Goal: Find specific page/section: Find specific page/section

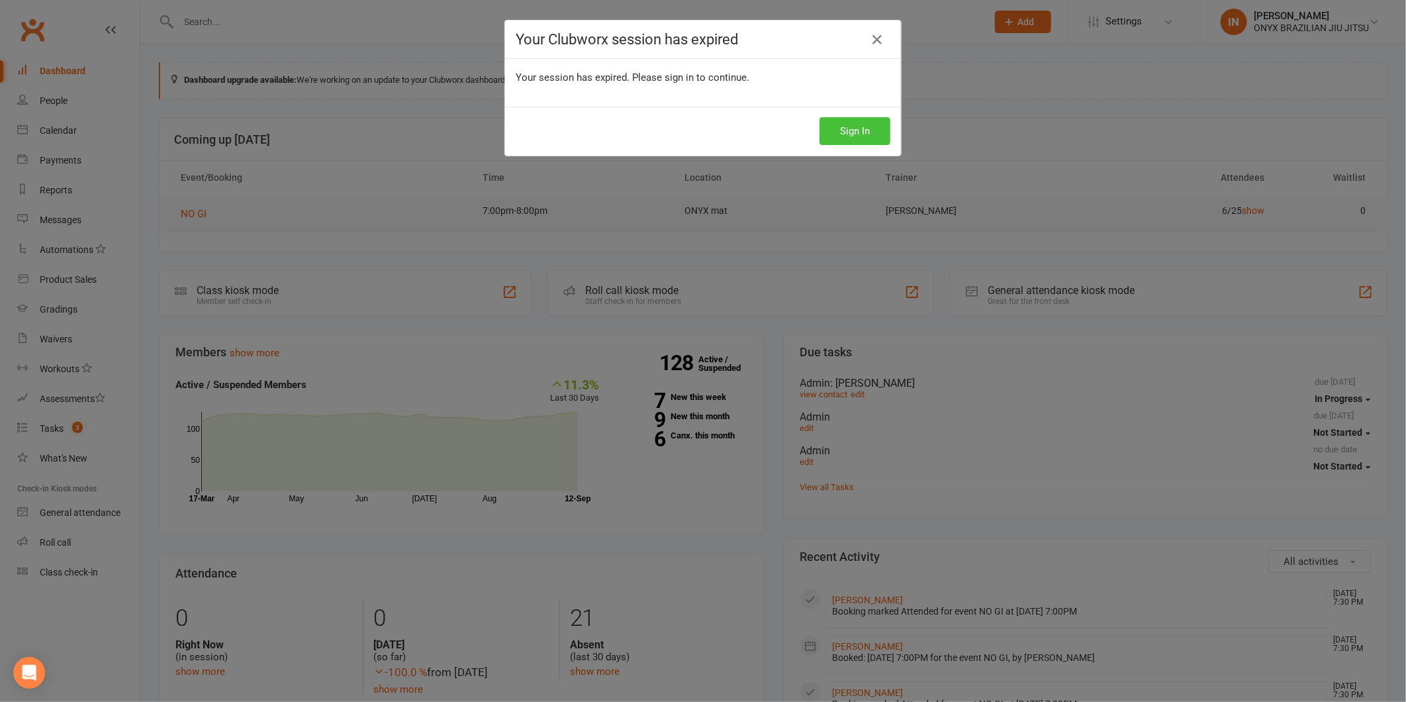
click at [846, 124] on button "Sign In" at bounding box center [855, 131] width 71 height 28
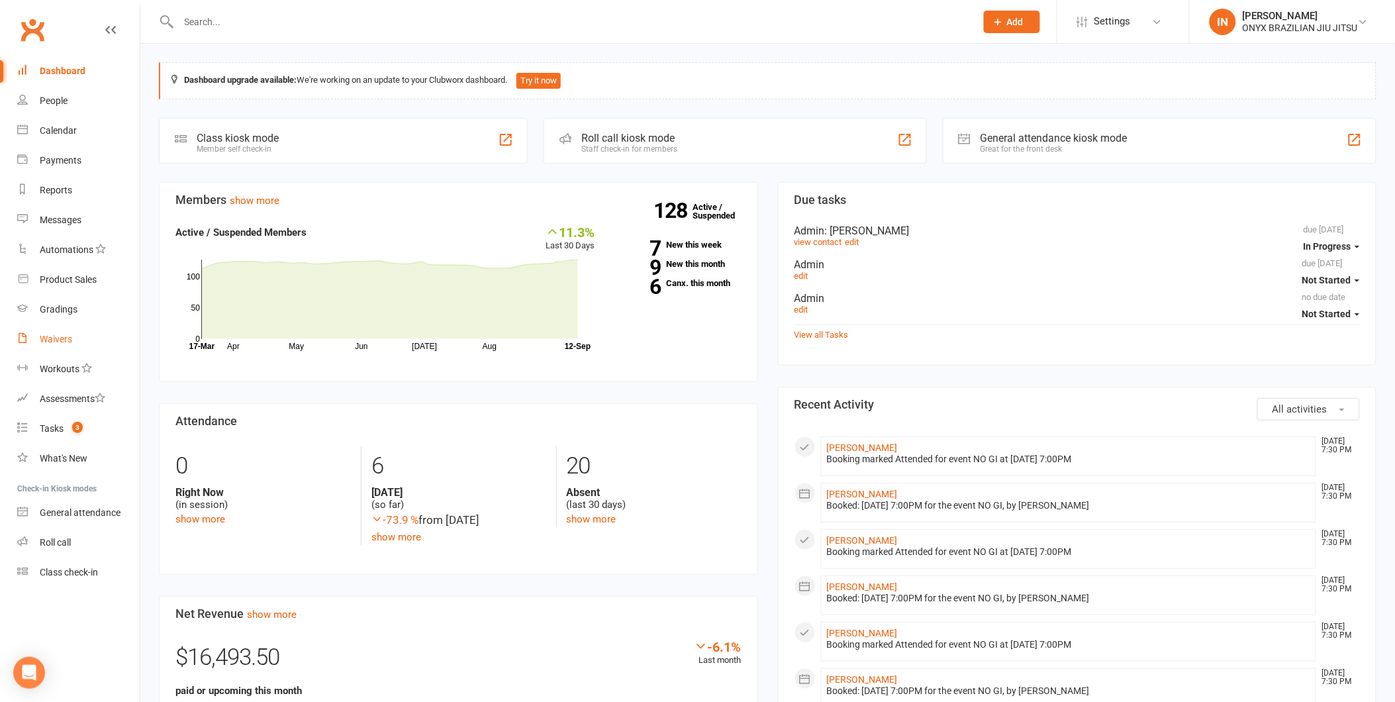
click at [64, 340] on div "Waivers" at bounding box center [56, 339] width 32 height 11
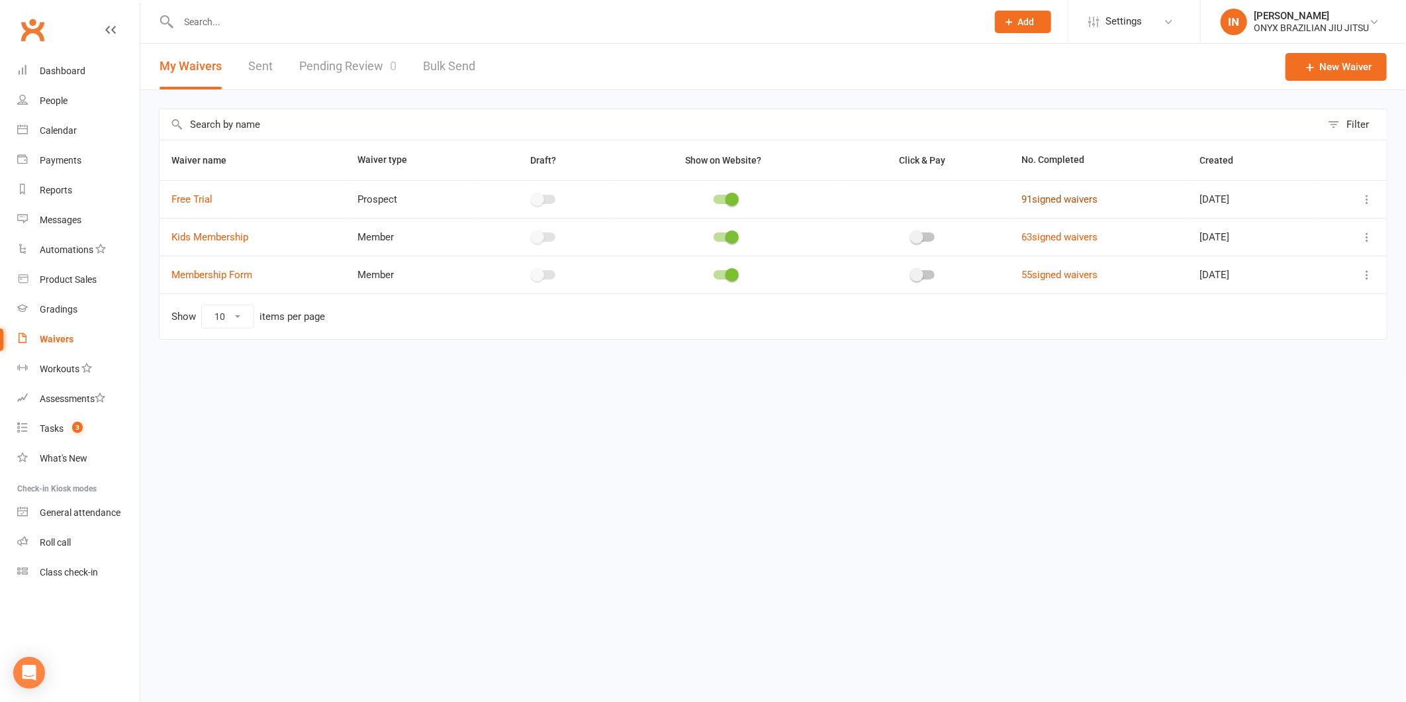
click at [1036, 200] on link "91 signed waivers" at bounding box center [1060, 199] width 76 height 12
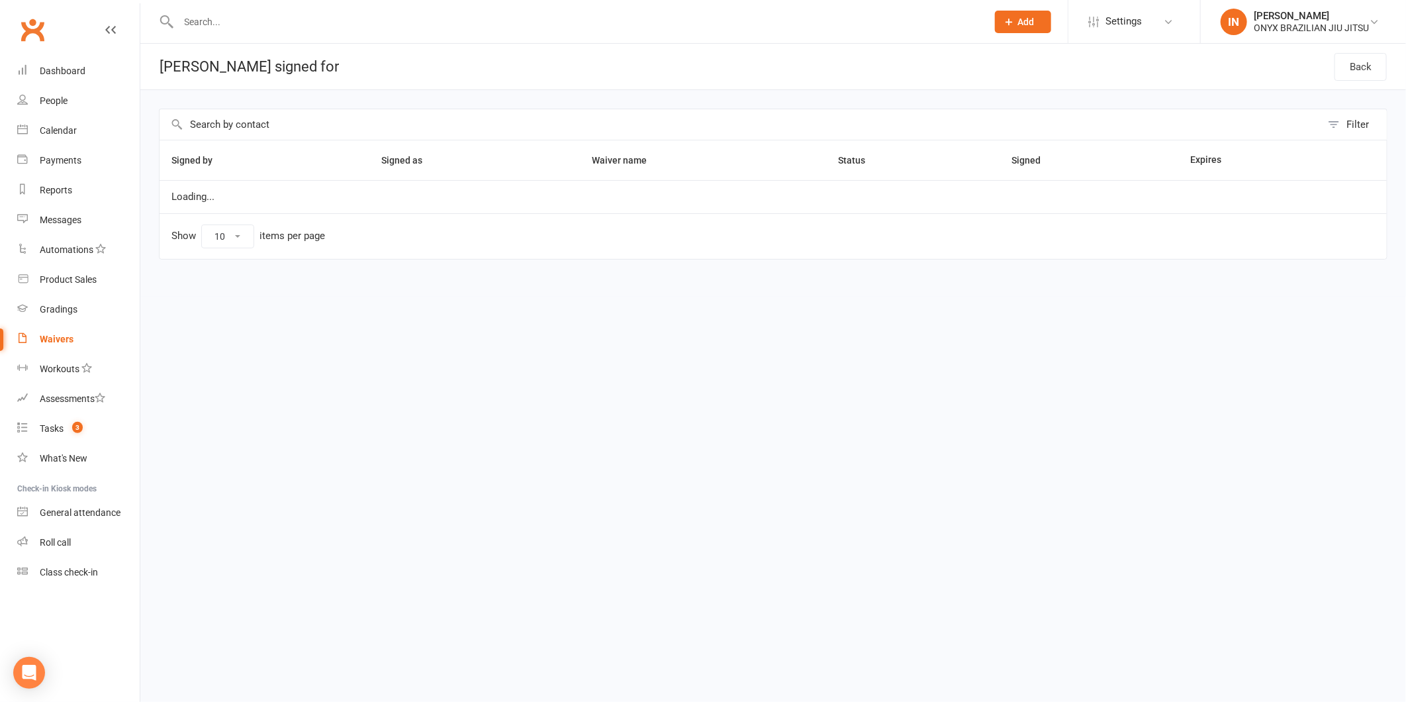
select select "100"
